Goal: Find specific page/section: Find specific page/section

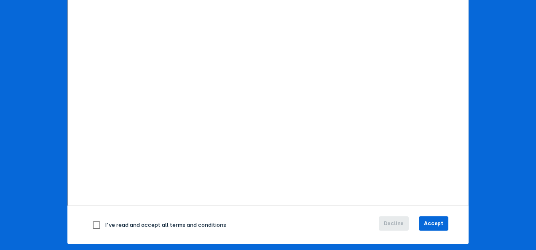
scroll to position [150, 0]
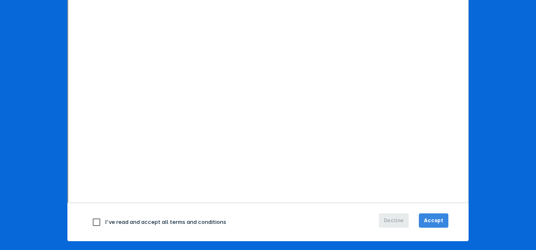
click at [431, 219] on span "Accept" at bounding box center [433, 221] width 19 height 8
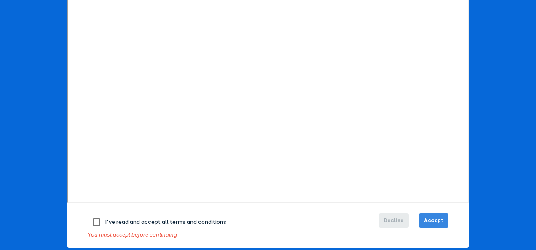
click at [427, 217] on span "Accept" at bounding box center [433, 221] width 19 height 8
click at [431, 218] on span "Accept" at bounding box center [433, 221] width 19 height 8
click at [93, 220] on input "checkbox" at bounding box center [97, 223] width 18 height 18
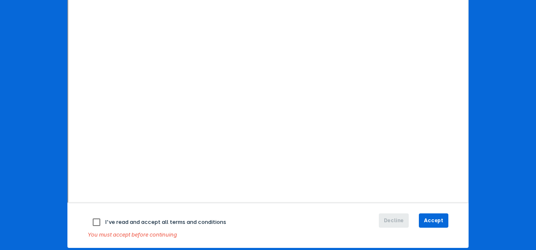
checkbox input "true"
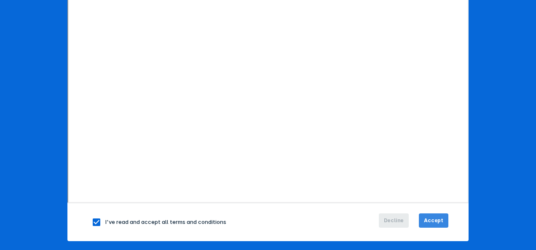
click at [430, 217] on span "Accept" at bounding box center [433, 221] width 19 height 8
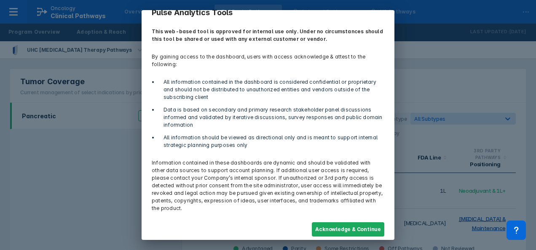
scroll to position [19, 0]
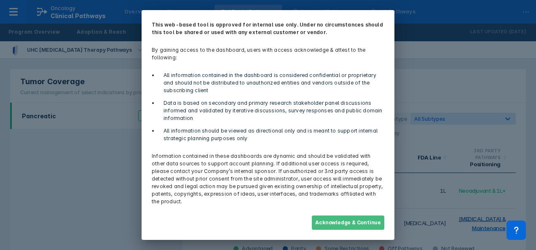
click at [337, 223] on button "Acknowledge & Continue" at bounding box center [348, 223] width 72 height 14
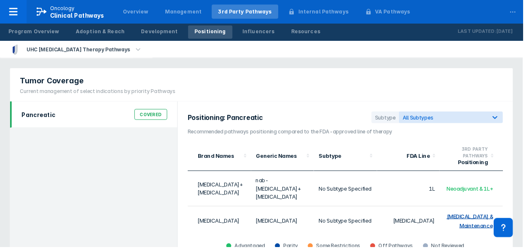
scroll to position [0, 0]
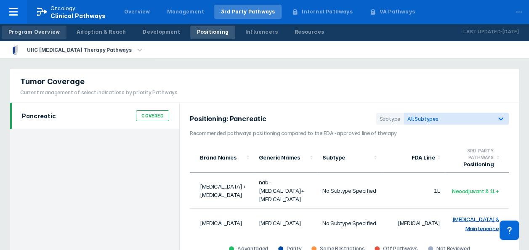
click at [23, 32] on div "Program Overview" at bounding box center [33, 32] width 51 height 8
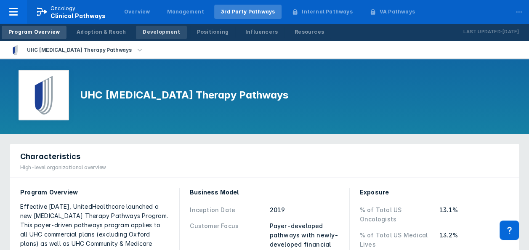
click at [152, 34] on div "Development" at bounding box center [161, 32] width 37 height 8
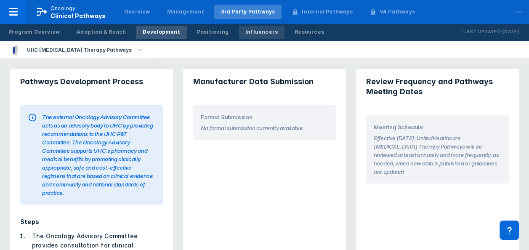
click at [246, 30] on div "Influencers" at bounding box center [262, 32] width 32 height 8
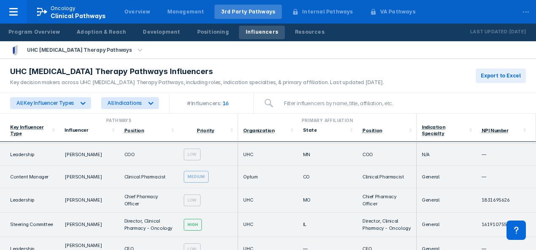
scroll to position [299, 0]
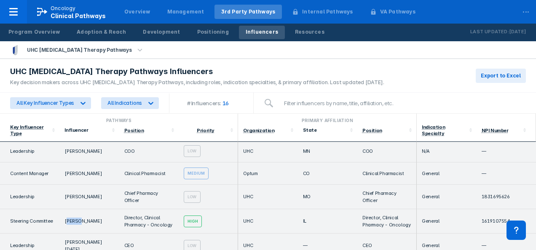
drag, startPoint x: 69, startPoint y: 212, endPoint x: 77, endPoint y: 213, distance: 8.5
click at [77, 213] on td "[PERSON_NAME]" at bounding box center [88, 221] width 59 height 24
drag, startPoint x: 77, startPoint y: 213, endPoint x: 94, endPoint y: 211, distance: 16.6
click at [83, 211] on td "[PERSON_NAME]" at bounding box center [88, 221] width 59 height 24
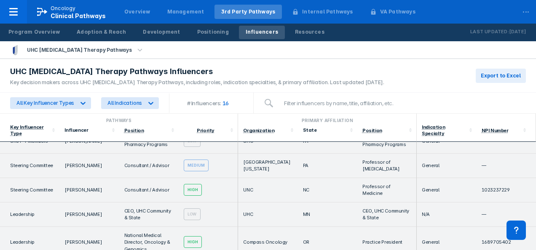
scroll to position [144, 0]
click at [135, 50] on icon "button" at bounding box center [139, 49] width 9 height 9
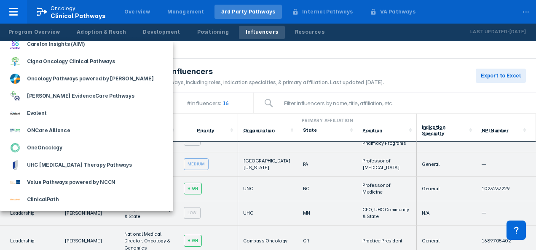
scroll to position [0, 0]
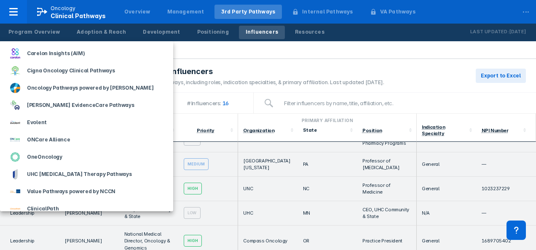
click at [185, 60] on div at bounding box center [268, 125] width 536 height 250
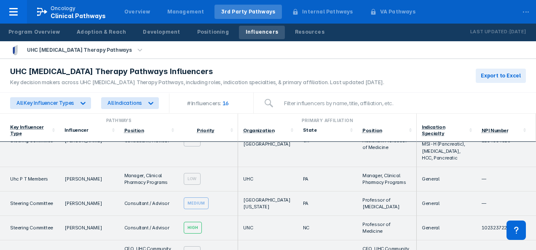
scroll to position [55, 0]
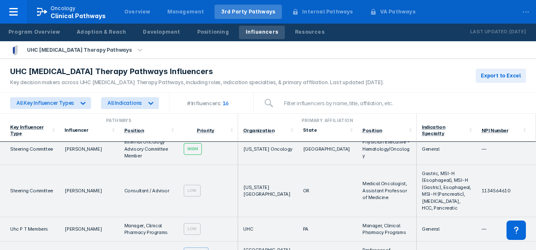
click at [135, 50] on icon "button" at bounding box center [139, 49] width 9 height 9
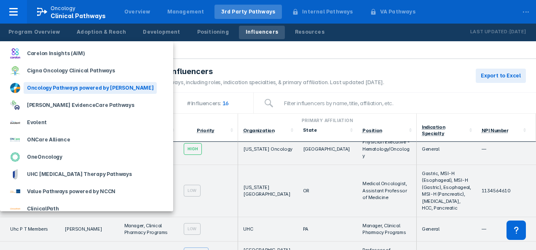
click at [101, 91] on div "Oncology Pathways powered by [PERSON_NAME]" at bounding box center [90, 88] width 133 height 12
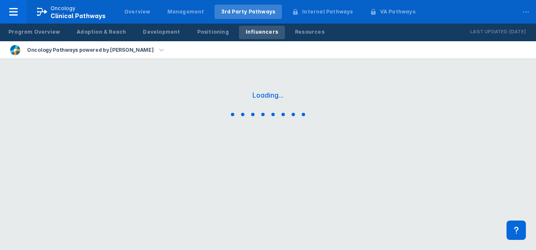
click at [157, 48] on icon "button" at bounding box center [161, 49] width 9 height 9
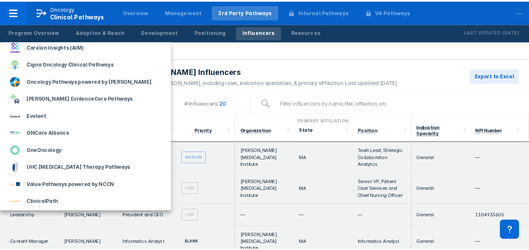
scroll to position [9, 0]
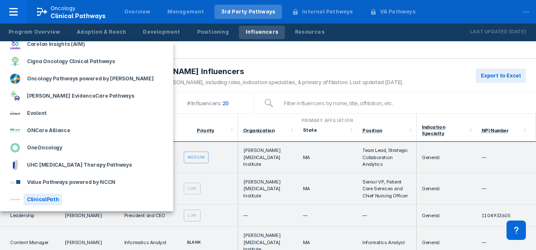
click at [32, 196] on div "ClinicalPath" at bounding box center [43, 200] width 38 height 12
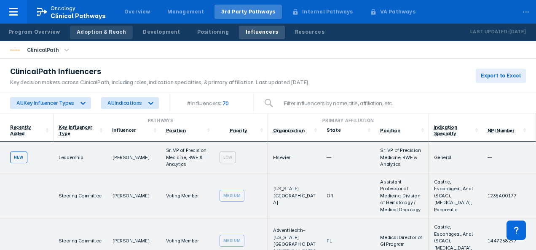
click at [85, 26] on link "Adoption & Reach" at bounding box center [101, 32] width 63 height 13
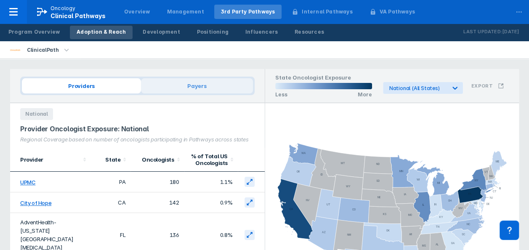
click at [192, 84] on span "Payers" at bounding box center [197, 85] width 112 height 15
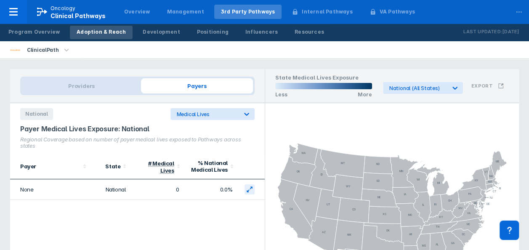
click at [62, 48] on icon "button" at bounding box center [66, 49] width 9 height 9
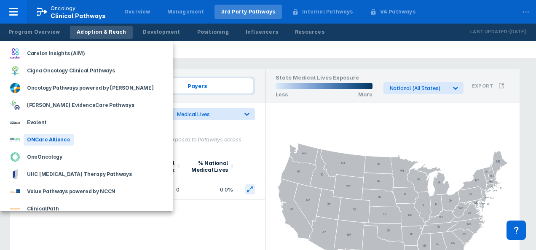
click at [48, 136] on div "ONCare Alliance" at bounding box center [49, 140] width 50 height 12
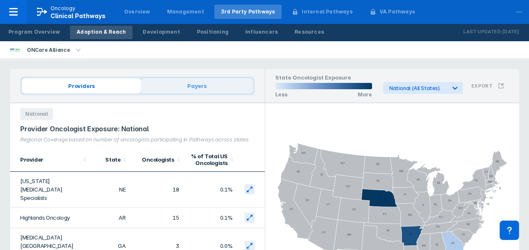
click at [191, 84] on span "Payers" at bounding box center [197, 85] width 112 height 15
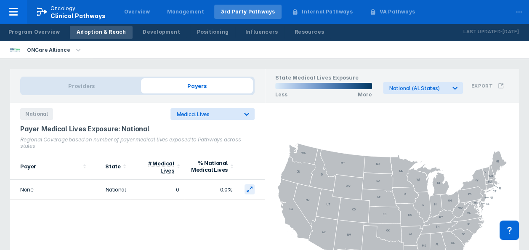
click at [74, 48] on icon "button" at bounding box center [78, 49] width 9 height 9
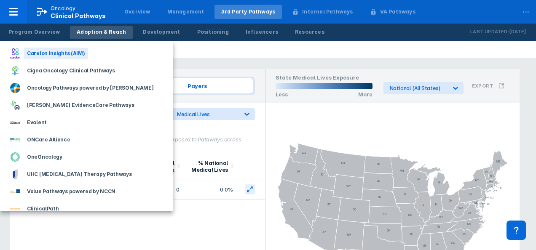
click at [56, 52] on div "Carelon Insights (AIM)" at bounding box center [56, 54] width 64 height 12
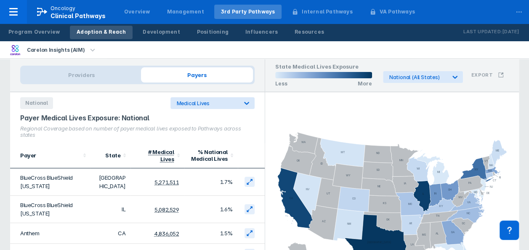
scroll to position [6, 0]
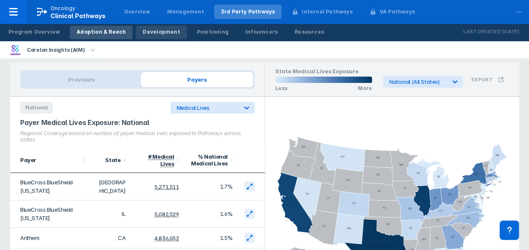
click at [150, 34] on div "Development" at bounding box center [161, 32] width 37 height 8
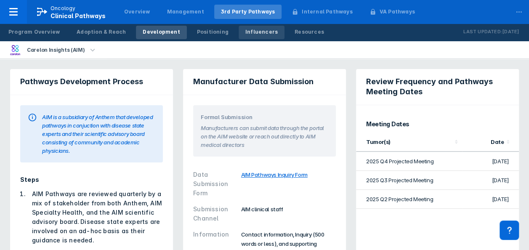
click at [246, 31] on div "Influencers" at bounding box center [262, 32] width 32 height 8
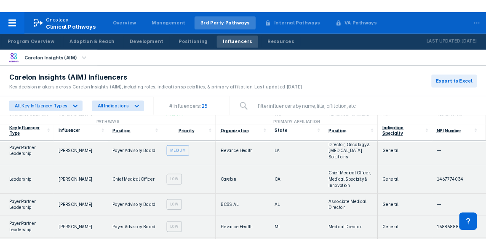
scroll to position [52, 0]
